Goal: Task Accomplishment & Management: Complete application form

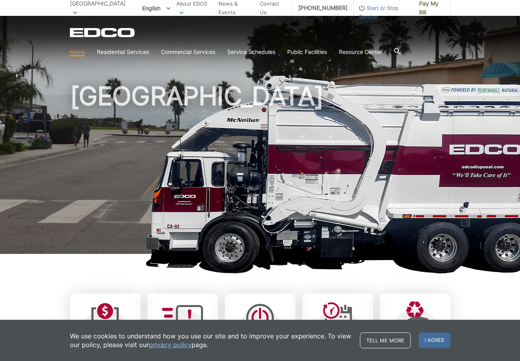
drag, startPoint x: 0, startPoint y: 0, endPoint x: 98, endPoint y: 10, distance: 99.0
click at [98, 7] on span "[GEOGRAPHIC_DATA]" at bounding box center [98, 3] width 56 height 7
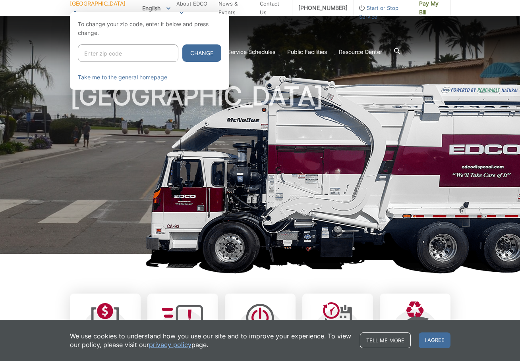
click at [103, 53] on input "Enter zip code" at bounding box center [128, 52] width 100 height 17
type input "92028"
click at [182, 44] on button "Change" at bounding box center [201, 52] width 39 height 17
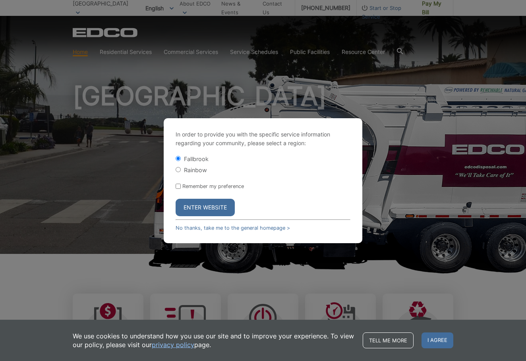
click at [205, 212] on button "Enter Website" at bounding box center [204, 207] width 59 height 17
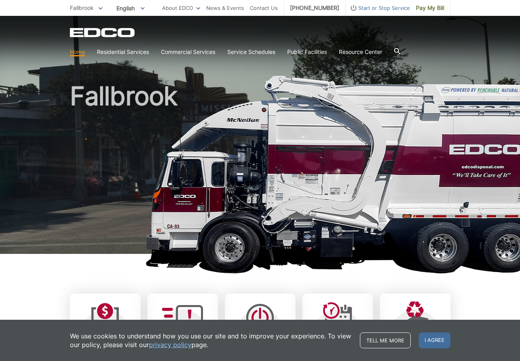
click at [100, 8] on icon at bounding box center [100, 8] width 4 height 2
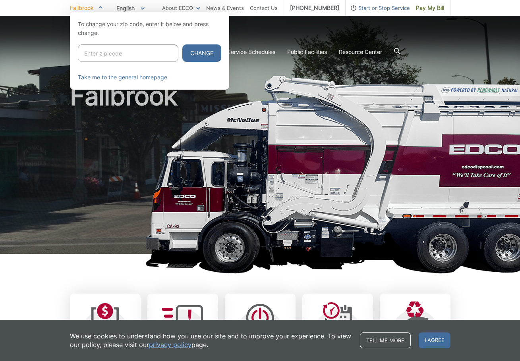
click at [106, 57] on input "Enter zip code" at bounding box center [128, 52] width 100 height 17
type input "92019"
click at [182, 44] on button "Change" at bounding box center [201, 52] width 39 height 17
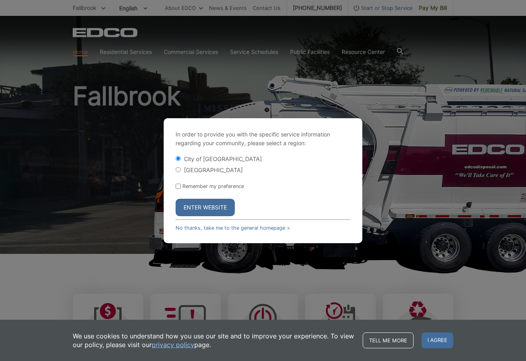
click at [217, 204] on button "Enter Website" at bounding box center [204, 207] width 59 height 17
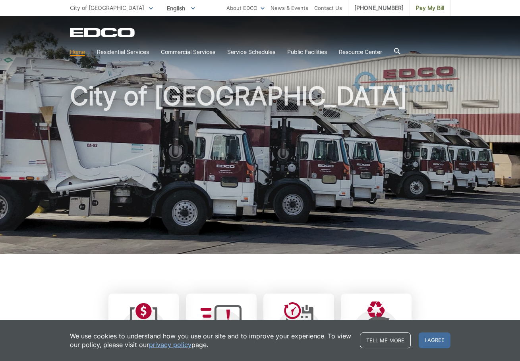
click at [400, 49] on icon at bounding box center [396, 51] width 6 height 6
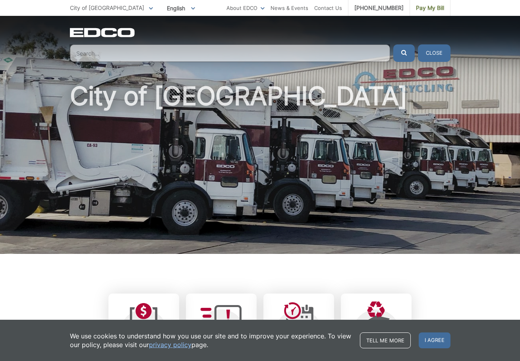
click at [197, 47] on input "Search" at bounding box center [230, 52] width 320 height 17
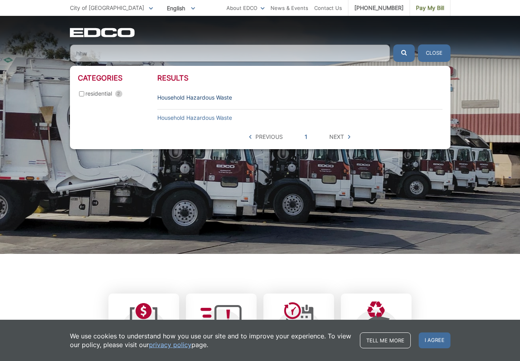
type input "hhw"
click at [194, 96] on link "Household Hazardous Waste" at bounding box center [194, 97] width 75 height 9
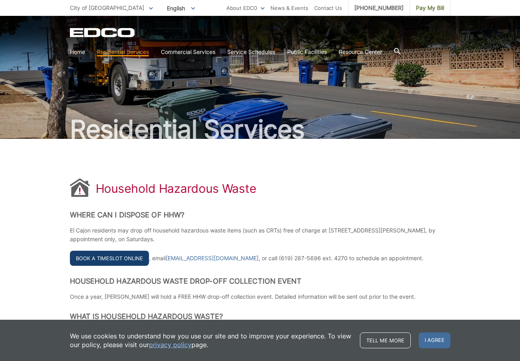
click at [121, 256] on link "Book a Timeslot Online" at bounding box center [109, 258] width 79 height 15
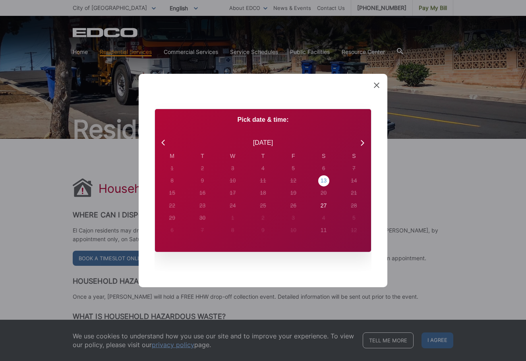
click at [173, 173] on div "13" at bounding box center [171, 168] width 3 height 8
radio input "true"
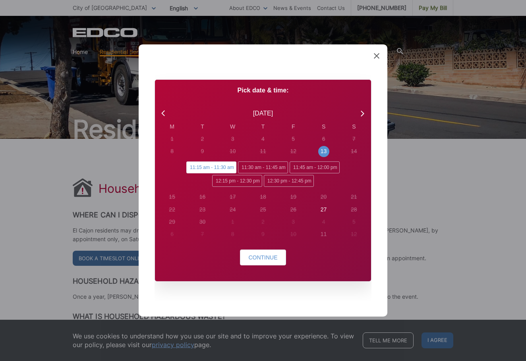
click at [377, 56] on icon at bounding box center [377, 56] width 6 height 6
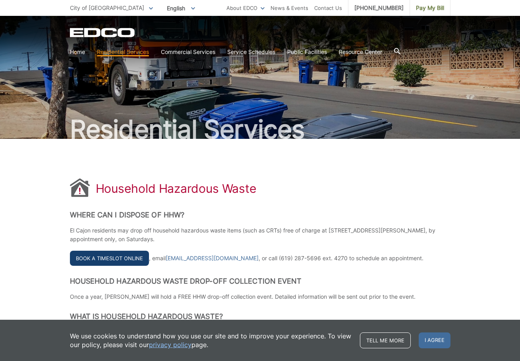
click at [127, 253] on link "Book a Timeslot Online" at bounding box center [109, 258] width 79 height 15
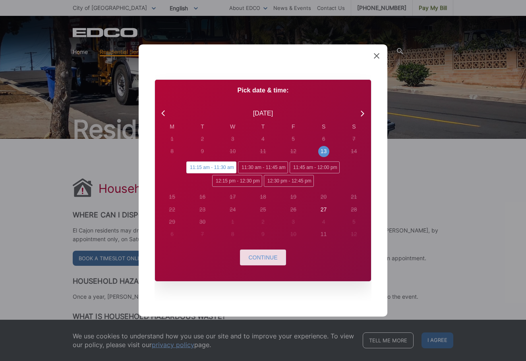
click at [266, 258] on span "Continue" at bounding box center [262, 257] width 29 height 6
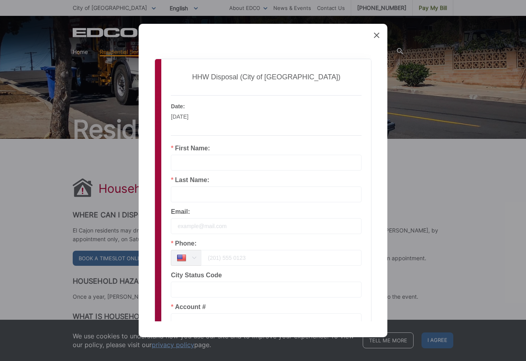
click at [222, 158] on input "text" at bounding box center [266, 163] width 191 height 16
type input "HENRY"
click at [203, 191] on input "text" at bounding box center [266, 195] width 191 height 16
type input "h"
type input "HANSELMAN"
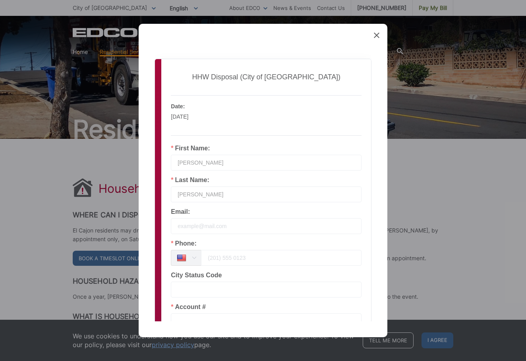
click at [219, 258] on input "tel" at bounding box center [281, 258] width 160 height 16
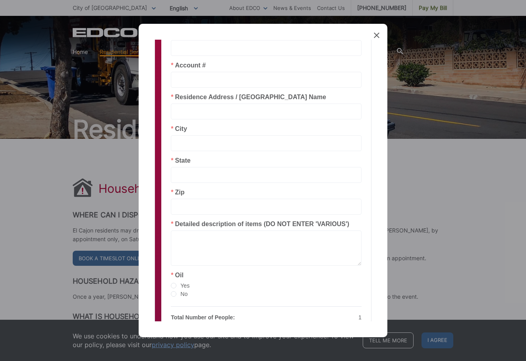
scroll to position [303, 0]
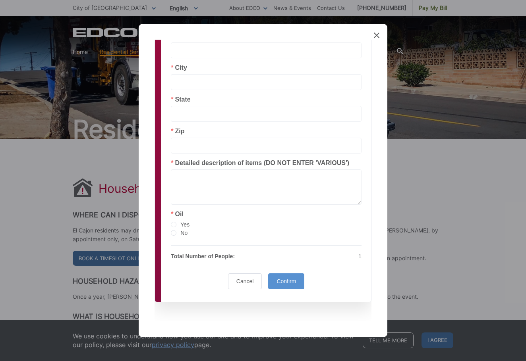
type input "619-922-6604"
click at [202, 187] on textarea at bounding box center [266, 186] width 191 height 35
type textarea "P"
type textarea "FLUID, CHEMICALS PAINTS"
click at [180, 226] on span "Yes" at bounding box center [182, 224] width 13 height 6
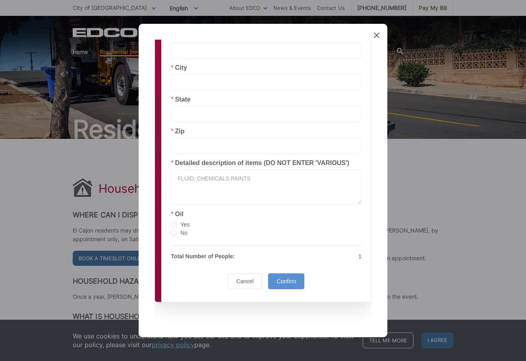
click at [176, 226] on input "Yes" at bounding box center [174, 225] width 6 height 6
radio input "true"
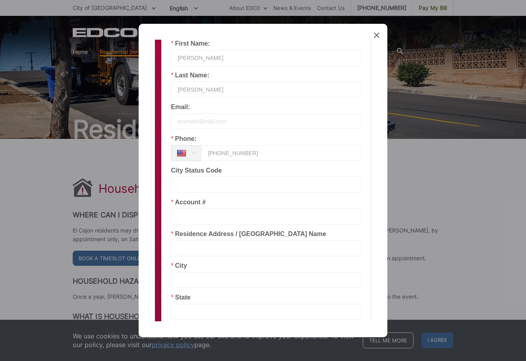
scroll to position [104, 0]
click at [216, 217] on input "text" at bounding box center [266, 217] width 191 height 16
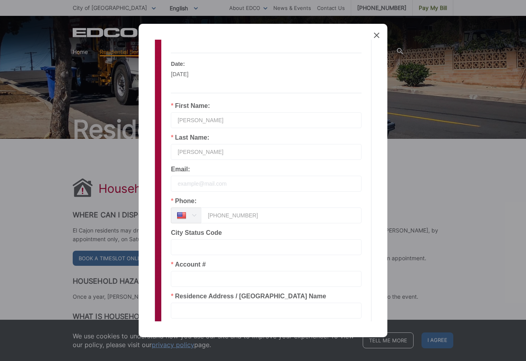
scroll to position [159, 0]
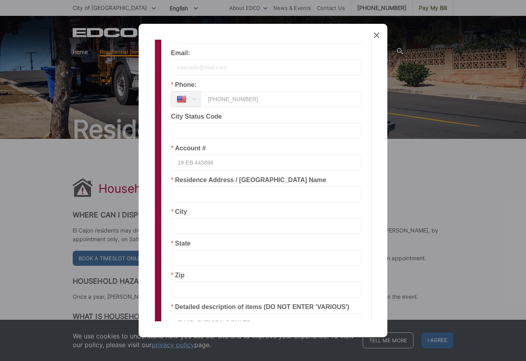
type input "19-EB 445898"
click at [200, 192] on input "text" at bounding box center [266, 195] width 191 height 16
type input "2017 TENTON PASS ST"
click at [206, 223] on input "text" at bounding box center [266, 226] width 191 height 16
type input "EL CAJON"
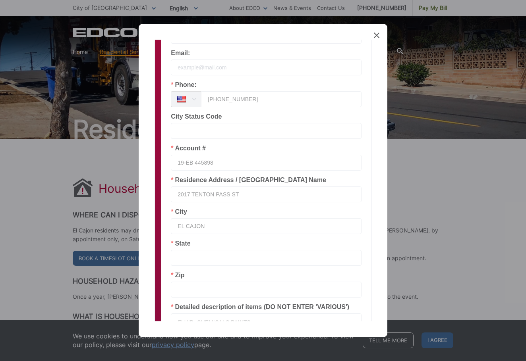
click at [208, 255] on input "text" at bounding box center [266, 258] width 191 height 16
type input "CA"
click at [193, 290] on input "text" at bounding box center [266, 290] width 191 height 16
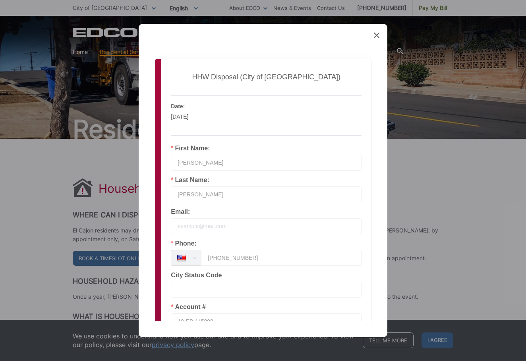
scroll to position [303, 0]
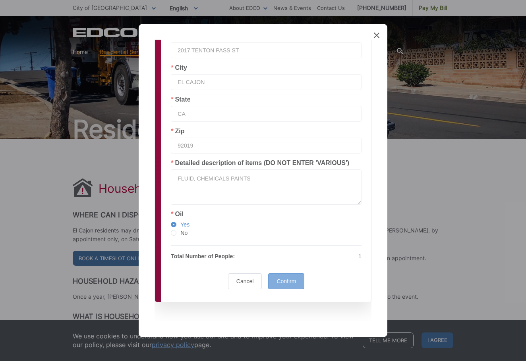
type input "92019"
click at [281, 284] on span "Confirm" at bounding box center [285, 281] width 19 height 6
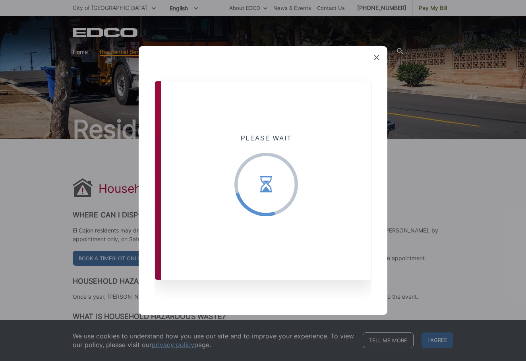
scroll to position [0, 0]
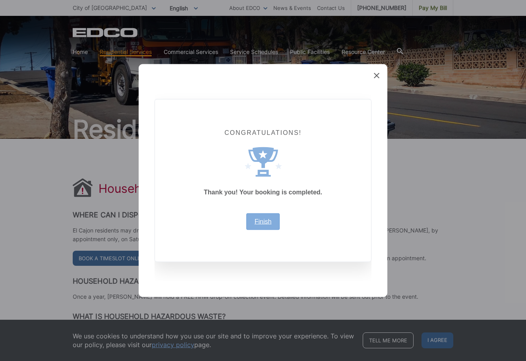
click at [270, 221] on link "Finish" at bounding box center [262, 222] width 17 height 6
